Goal: Task Accomplishment & Management: Use online tool/utility

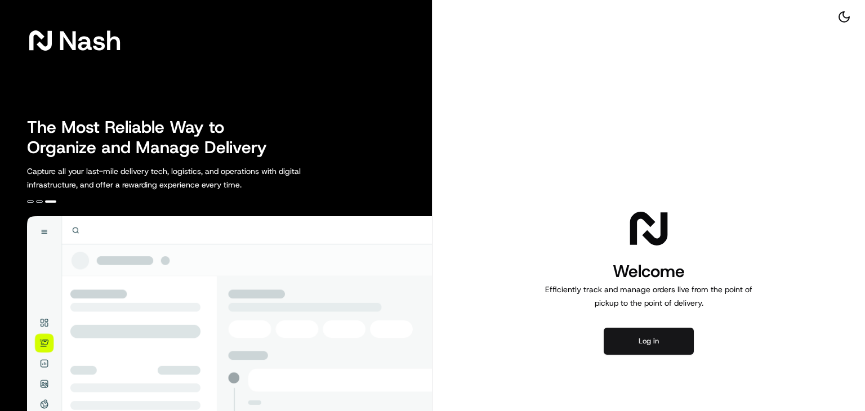
click at [629, 336] on button "Log in" at bounding box center [649, 341] width 90 height 27
